Goal: Task Accomplishment & Management: Manage account settings

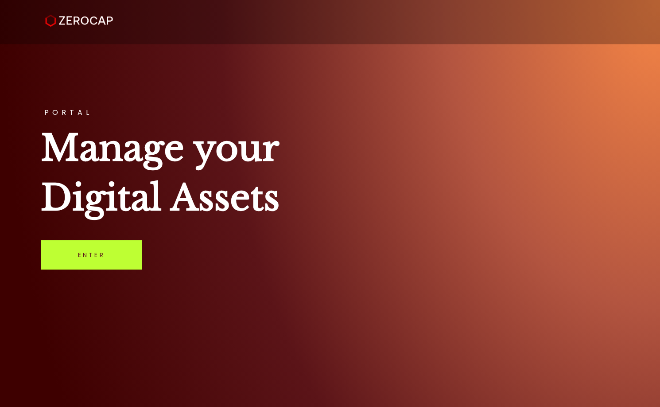
click at [97, 258] on link "Enter" at bounding box center [91, 254] width 101 height 29
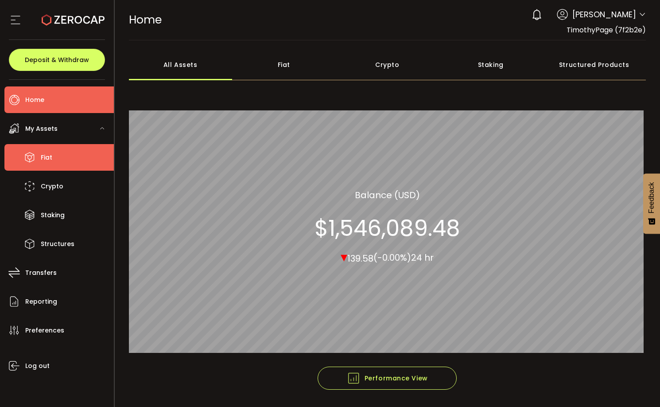
click at [47, 157] on span "Fiat" at bounding box center [47, 157] width 12 height 13
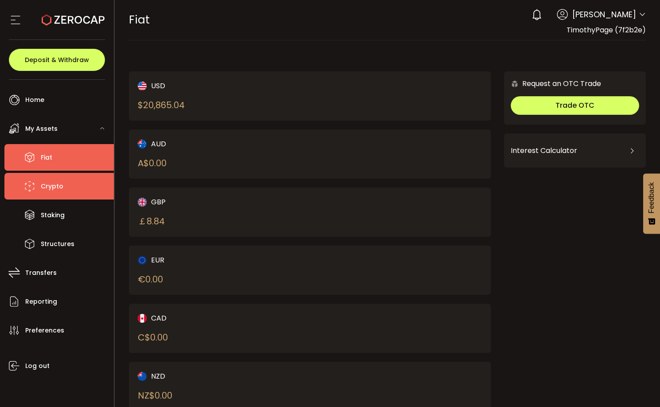
click at [54, 188] on span "Crypto" at bounding box center [52, 186] width 23 height 13
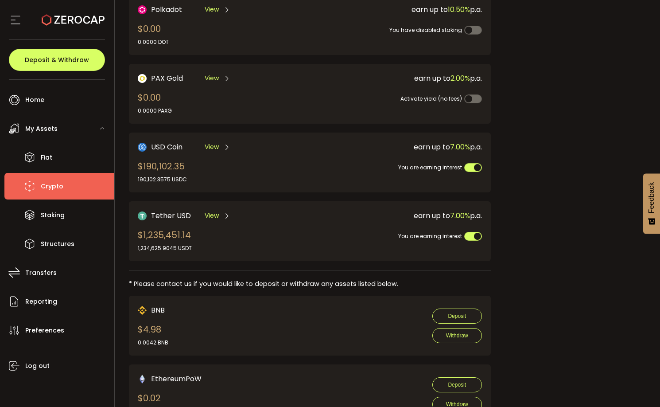
scroll to position [215, 0]
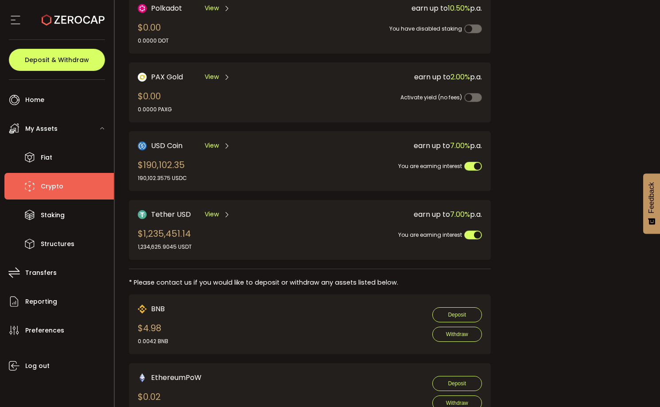
click at [258, 161] on div "USD Coin View $190,102.35 190,102.3575 USDC" at bounding box center [215, 161] width 155 height 42
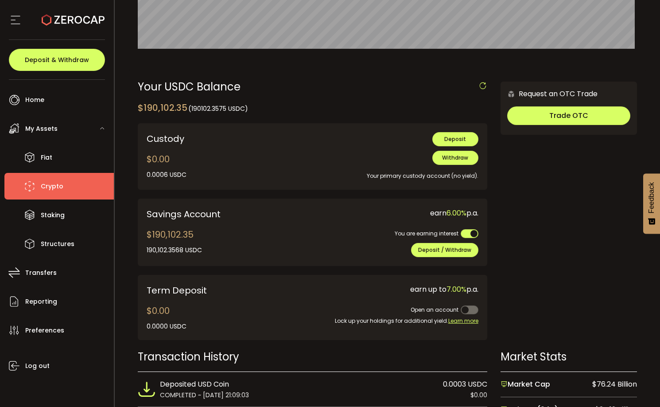
scroll to position [220, 0]
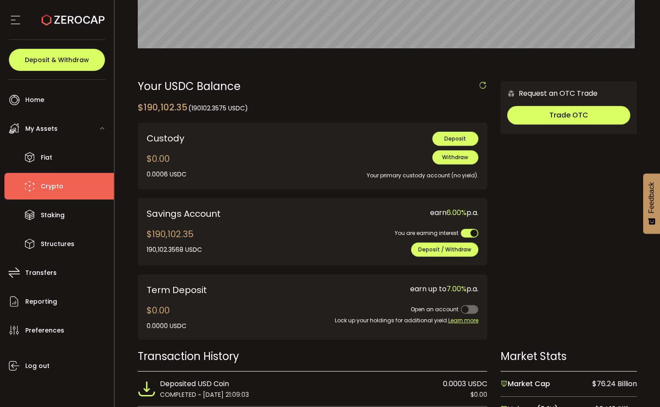
click at [49, 183] on span "Crypto" at bounding box center [52, 186] width 23 height 13
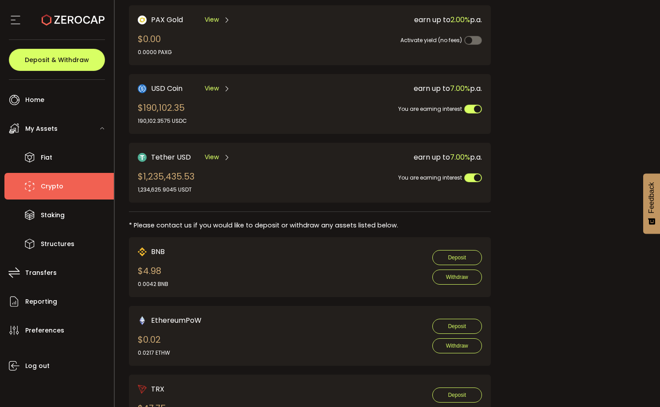
scroll to position [292, 0]
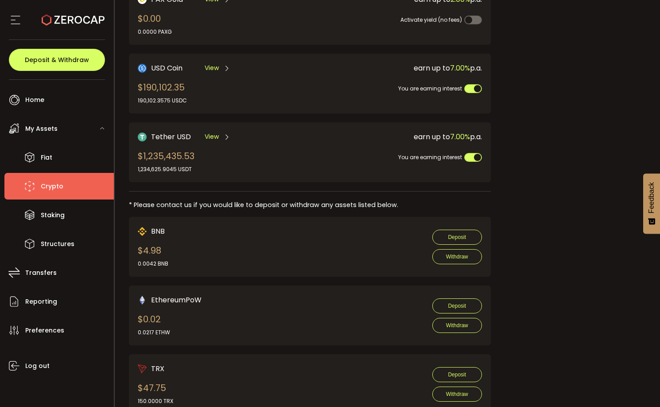
click at [198, 155] on div "Tether USD View $1,235,435.53 1,234,625.9045 USDT" at bounding box center [215, 152] width 155 height 42
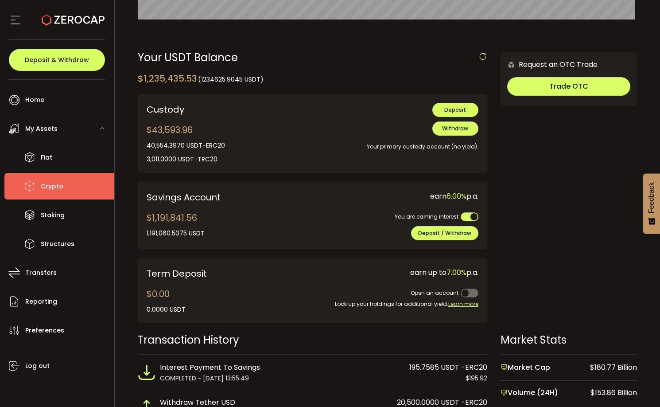
scroll to position [252, 0]
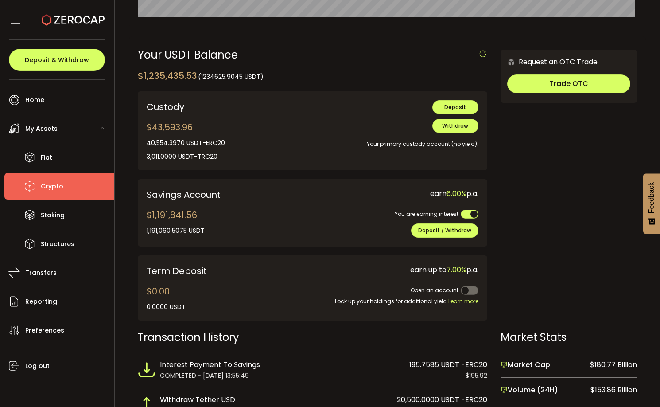
click at [58, 189] on span "Crypto" at bounding box center [52, 186] width 23 height 13
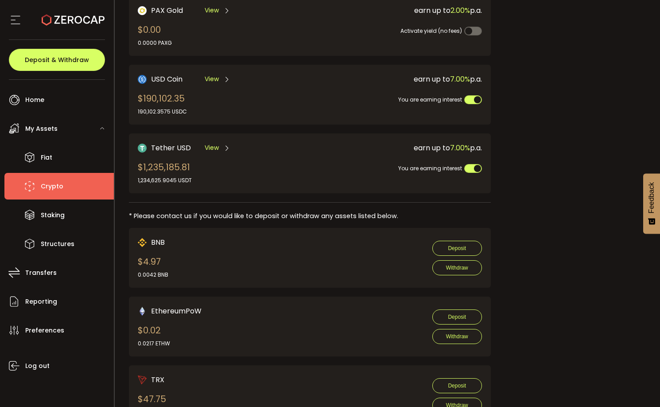
scroll to position [283, 0]
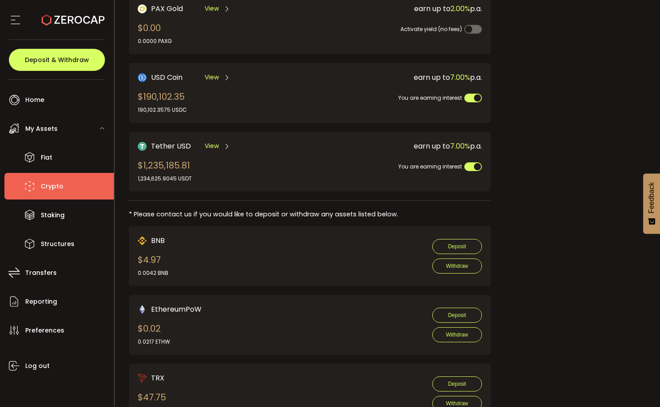
click at [210, 167] on div "Tether USD View $1,235,185.81 1,234,625.9045 USDT" at bounding box center [215, 161] width 155 height 42
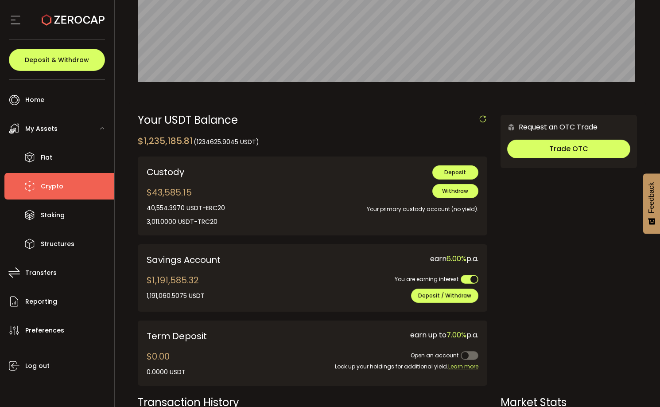
scroll to position [190, 0]
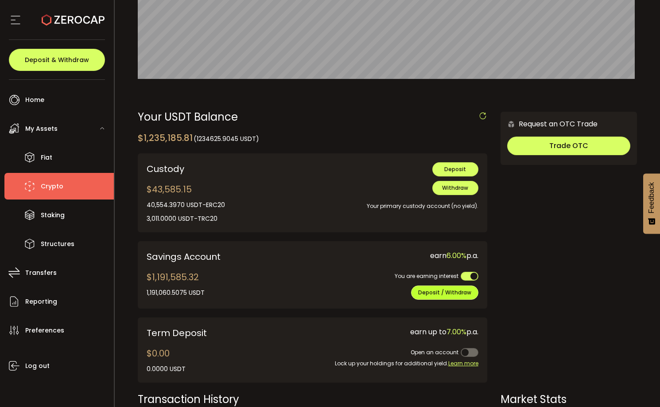
click at [439, 292] on span "Deposit / Withdraw" at bounding box center [444, 292] width 53 height 8
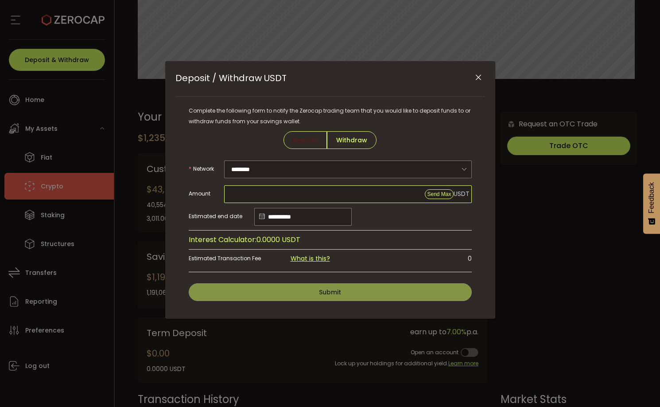
click at [266, 193] on input "Deposit / Withdraw USDT" at bounding box center [348, 194] width 248 height 18
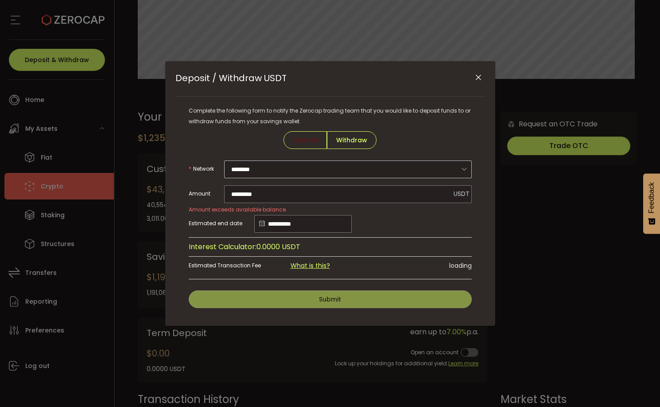
click at [464, 169] on icon "Deposit / Withdraw USDT" at bounding box center [463, 169] width 11 height 18
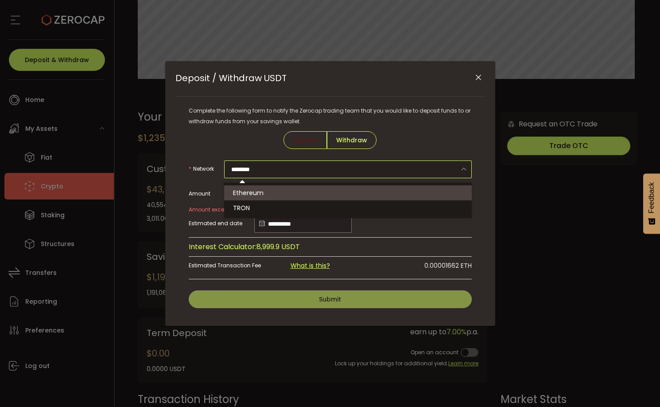
click at [434, 166] on input "********" at bounding box center [348, 169] width 248 height 18
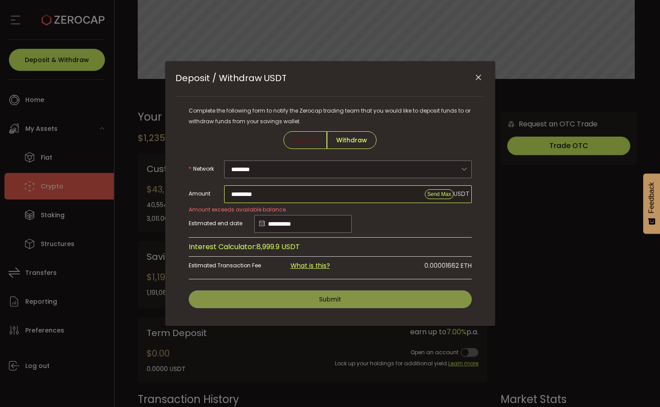
click at [268, 192] on input "*********" at bounding box center [348, 194] width 248 height 18
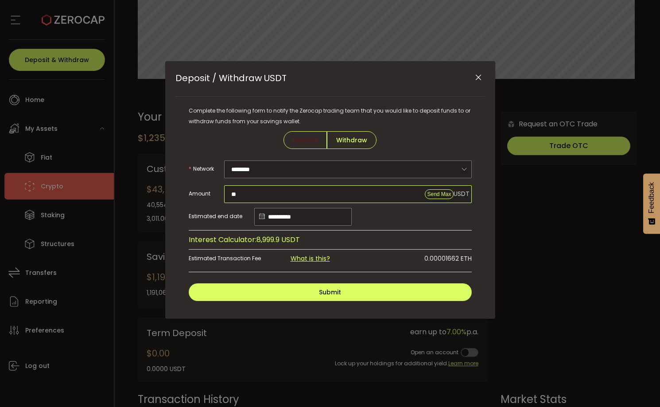
type input "*"
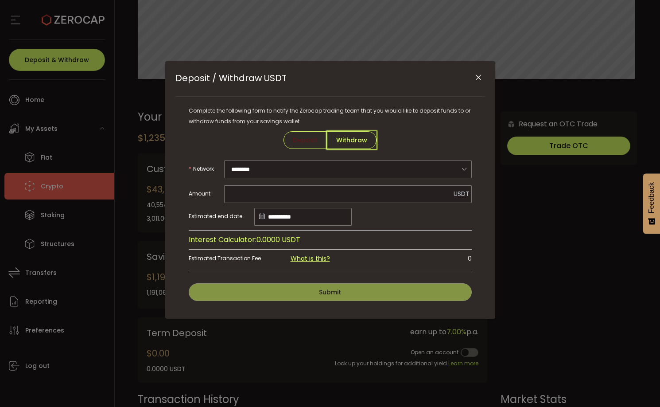
click at [354, 141] on span "Withdraw" at bounding box center [352, 140] width 50 height 18
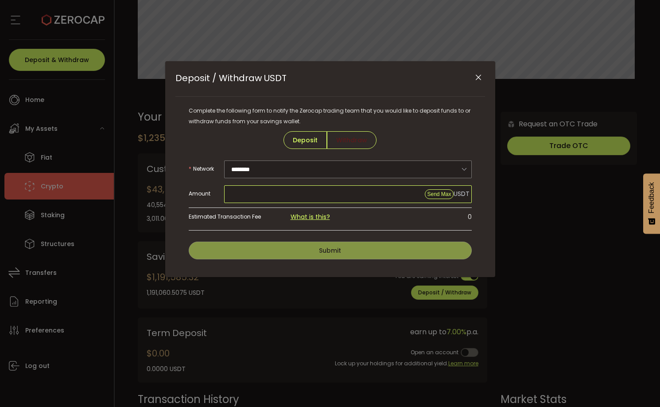
click at [247, 194] on input "Deposit / Withdraw USDT" at bounding box center [348, 194] width 248 height 18
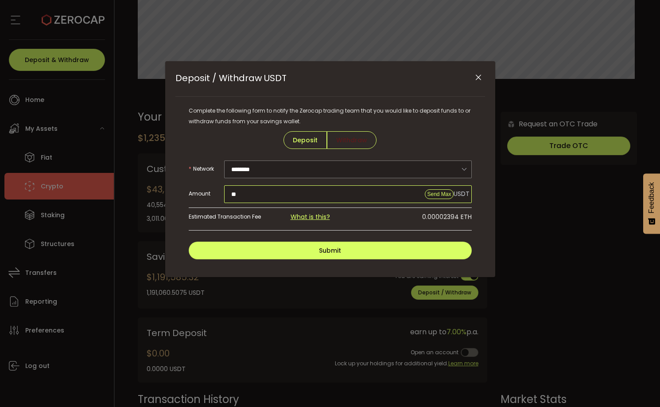
type input "*"
type input "******"
click at [465, 168] on icon "Deposit / Withdraw USDT" at bounding box center [463, 169] width 11 height 18
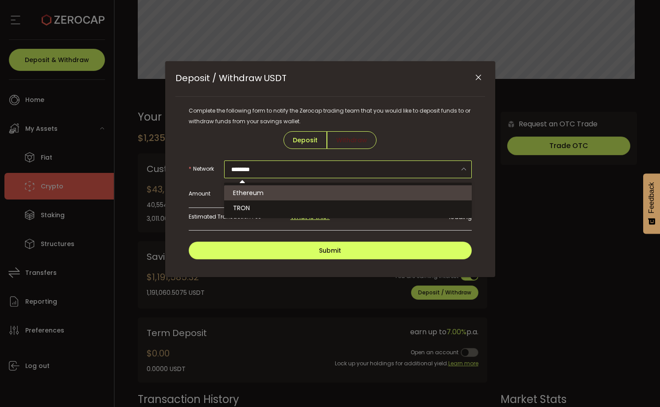
click at [465, 168] on icon "Deposit / Withdraw USDT" at bounding box center [463, 169] width 11 height 18
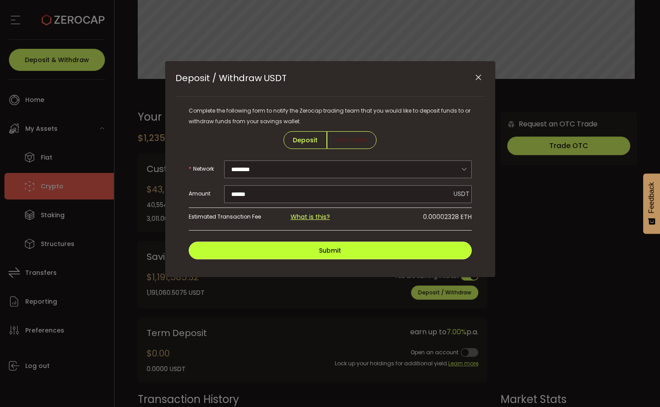
click at [331, 250] on span "Submit" at bounding box center [330, 250] width 22 height 9
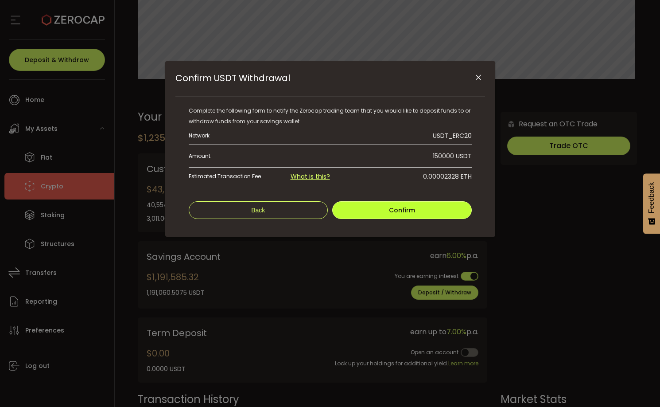
click at [406, 208] on span "Confirm" at bounding box center [402, 209] width 26 height 9
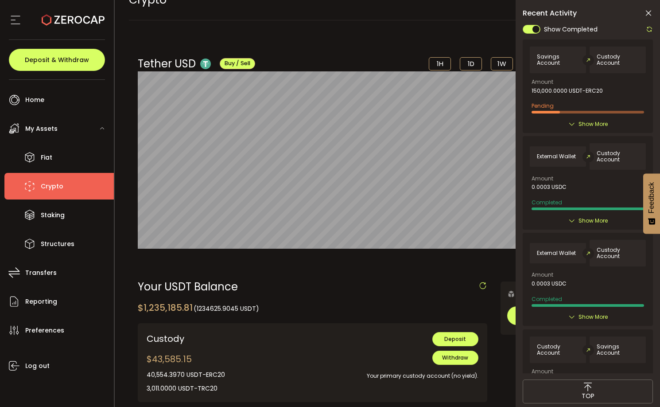
scroll to position [0, 0]
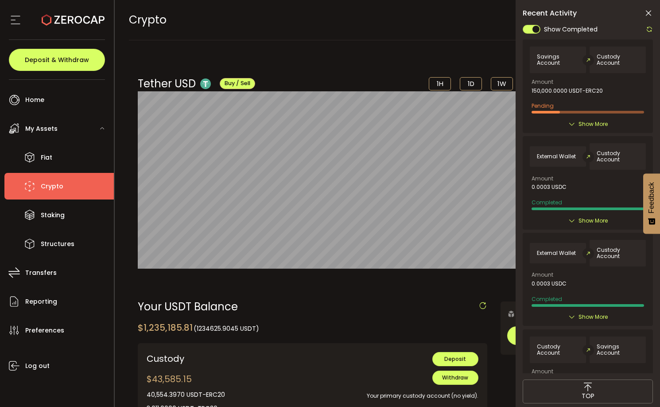
click at [649, 13] on icon at bounding box center [648, 13] width 9 height 9
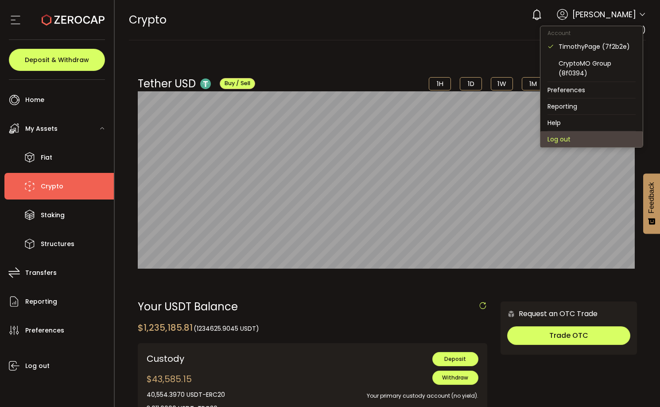
click at [580, 137] on li "Log out" at bounding box center [591, 139] width 102 height 16
